Goal: Task Accomplishment & Management: Manage account settings

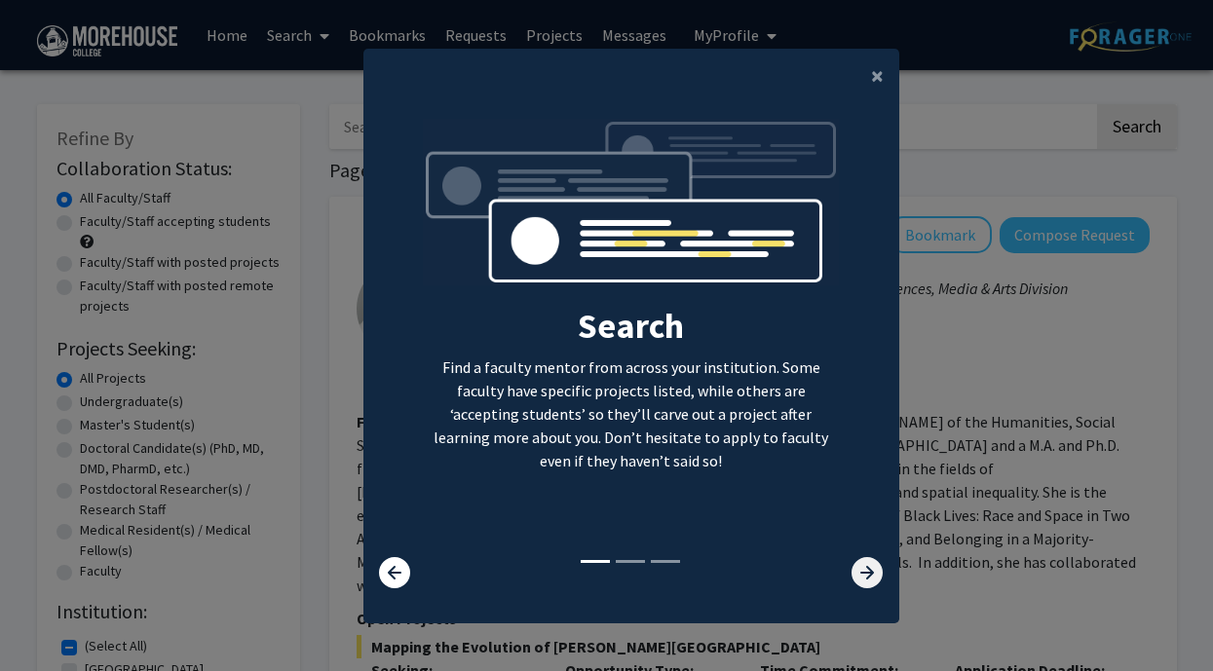
click at [858, 571] on icon at bounding box center [866, 572] width 31 height 31
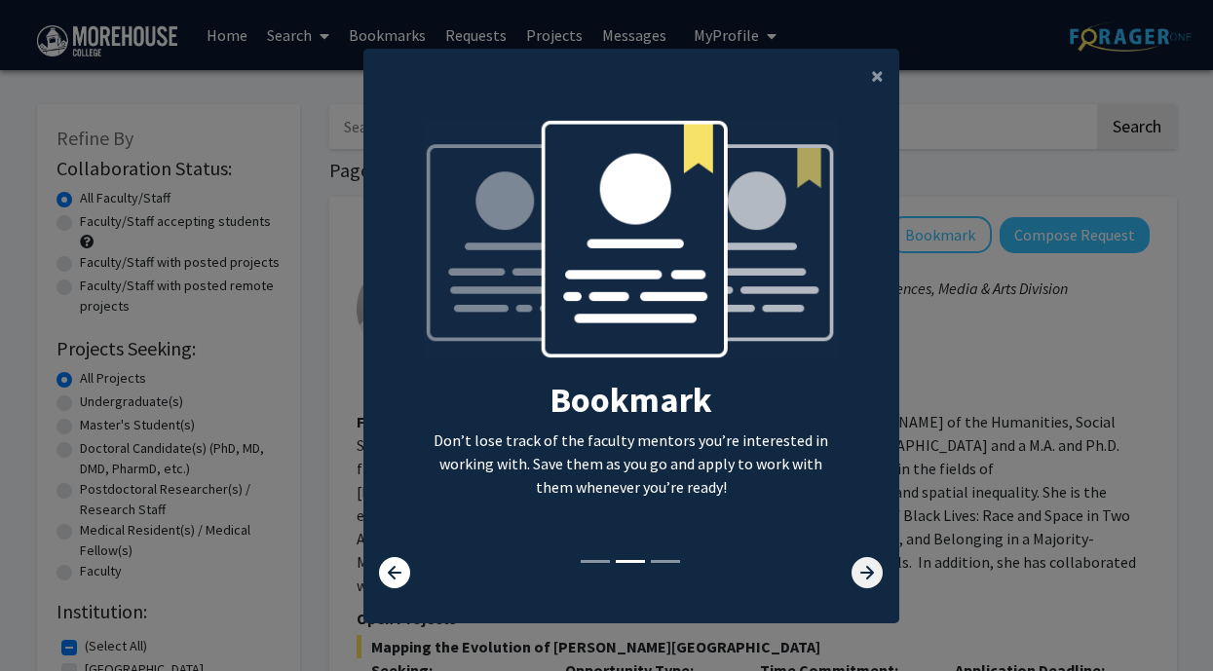
click at [858, 571] on icon at bounding box center [866, 572] width 31 height 31
click at [869, 578] on icon at bounding box center [866, 572] width 31 height 31
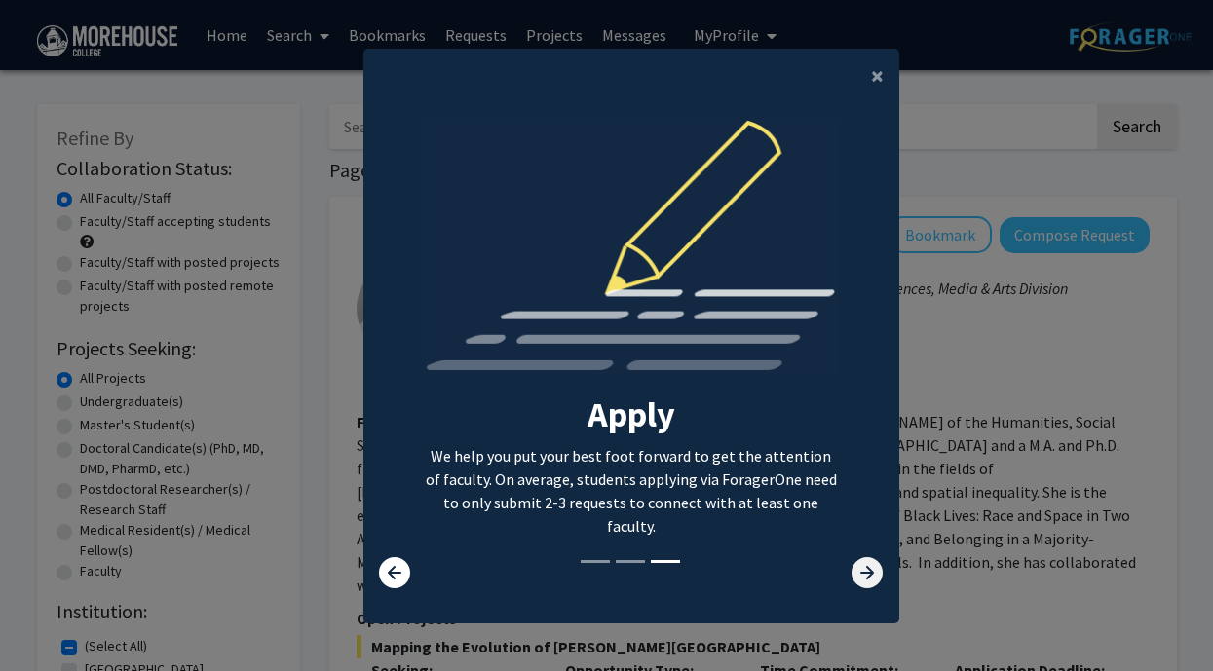
click at [867, 575] on icon at bounding box center [866, 572] width 31 height 31
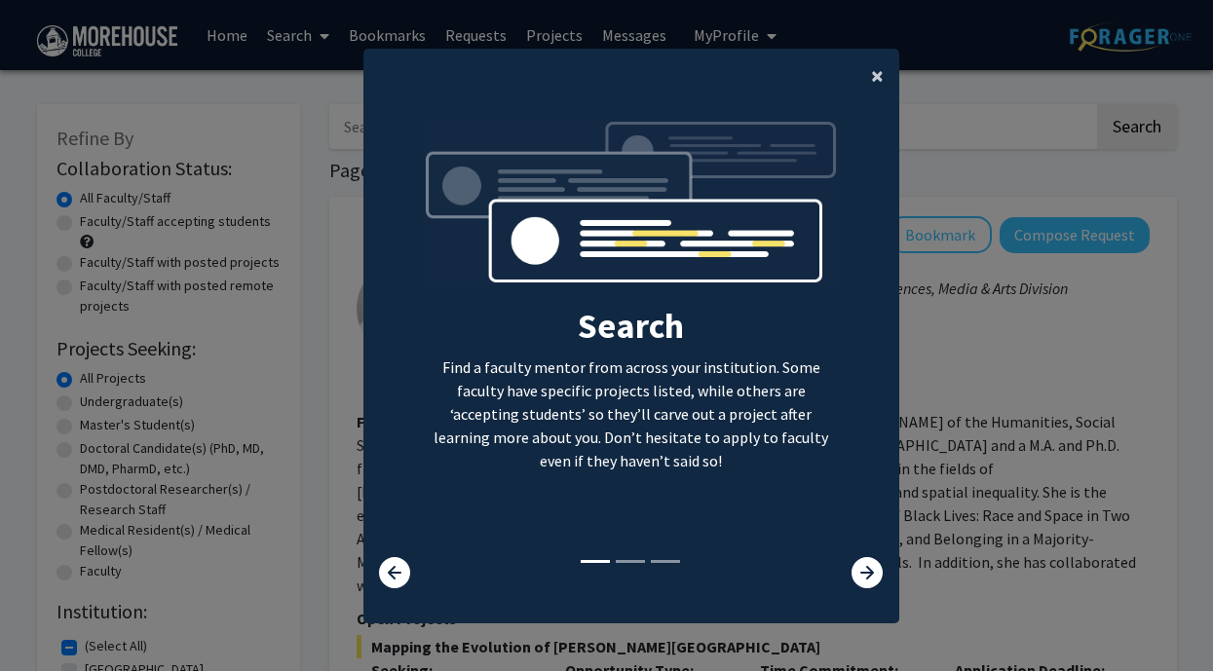
click at [871, 69] on span "×" at bounding box center [877, 75] width 13 height 30
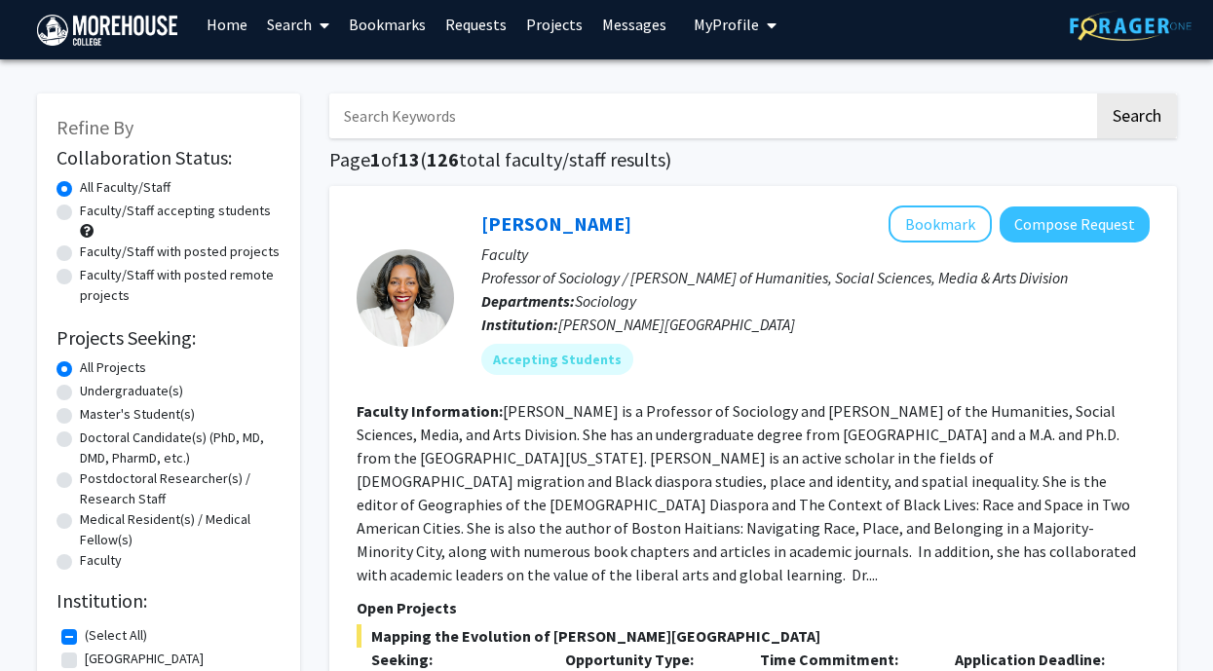
scroll to position [17, 0]
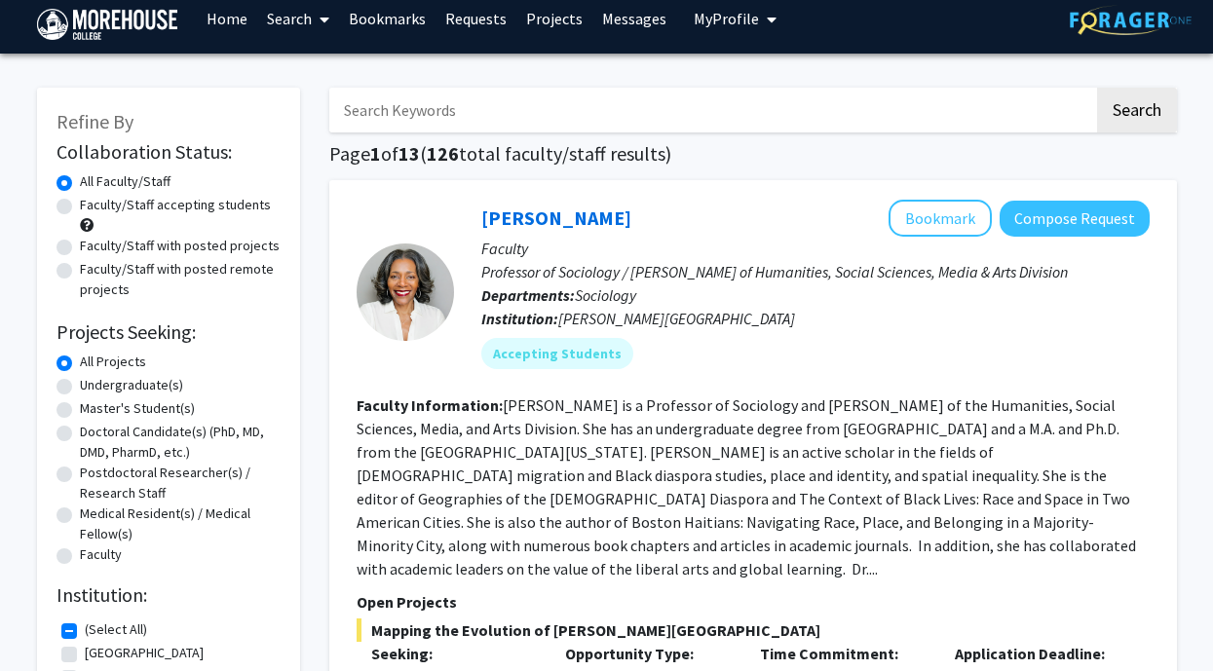
click at [759, 30] on span "My profile dropdown to access profile and logout" at bounding box center [768, 19] width 18 height 68
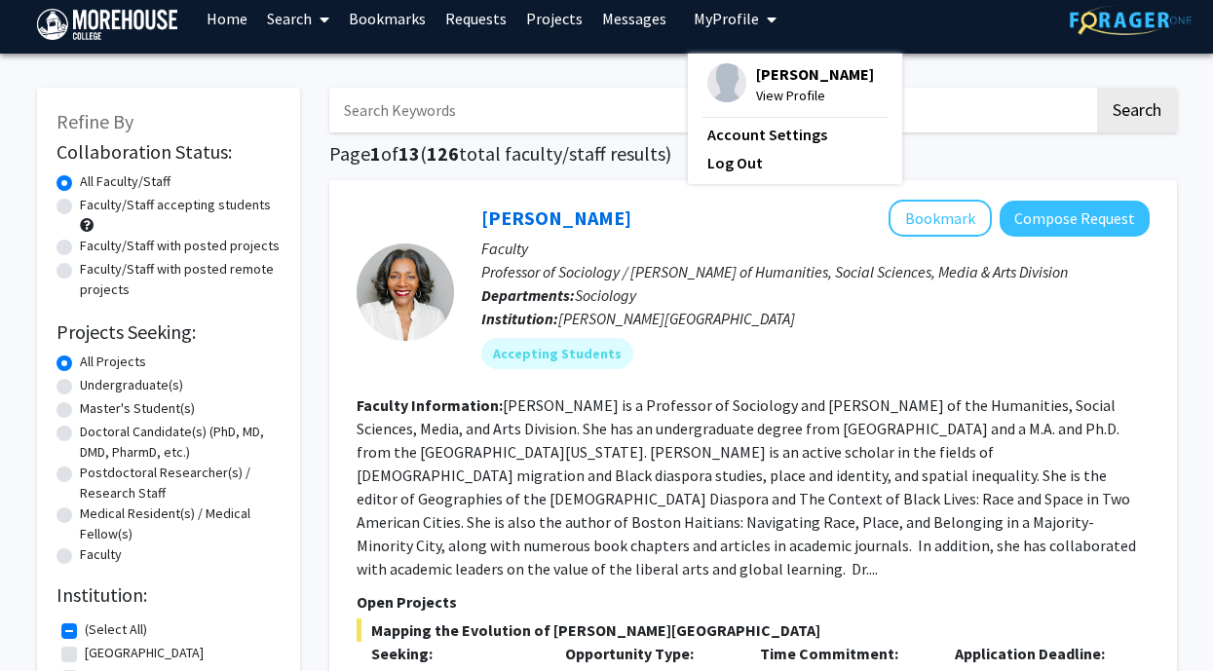
click at [785, 73] on span "[PERSON_NAME]" at bounding box center [815, 73] width 118 height 21
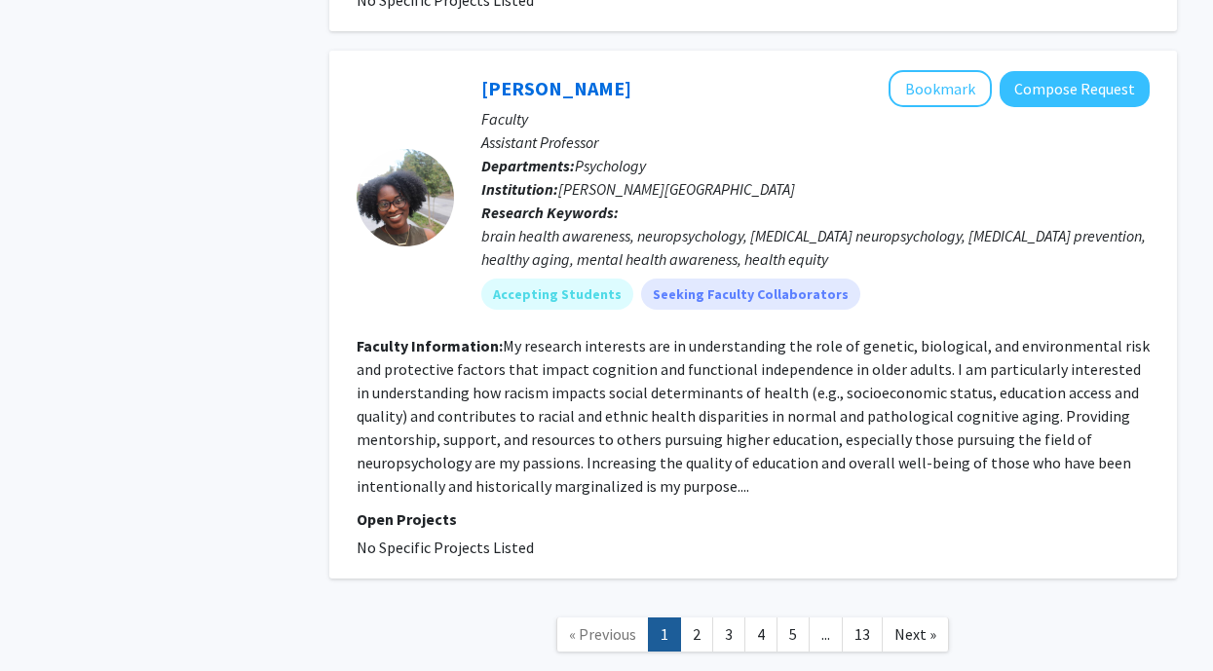
scroll to position [5092, 0]
